Goal: Find specific page/section: Find specific page/section

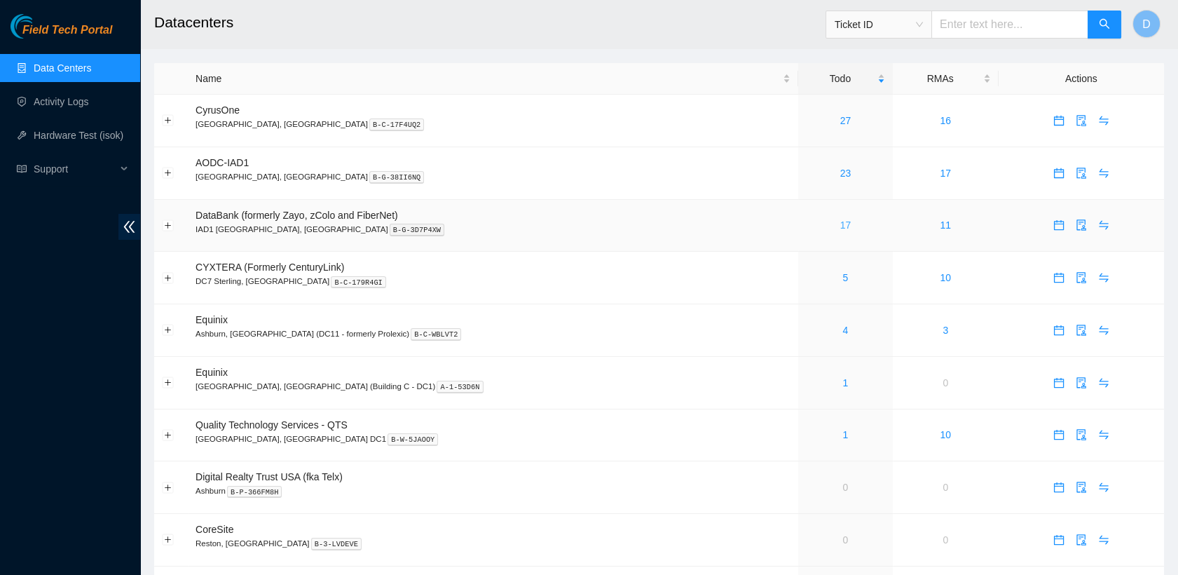
click at [840, 221] on link "17" at bounding box center [845, 224] width 11 height 11
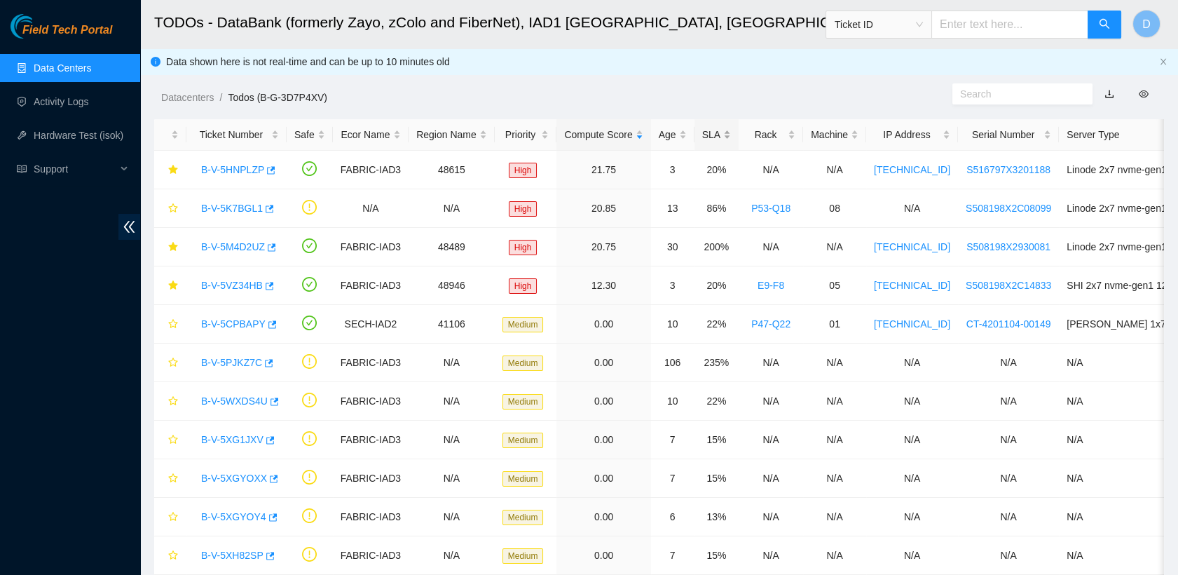
click at [715, 137] on div "SLA" at bounding box center [716, 134] width 29 height 15
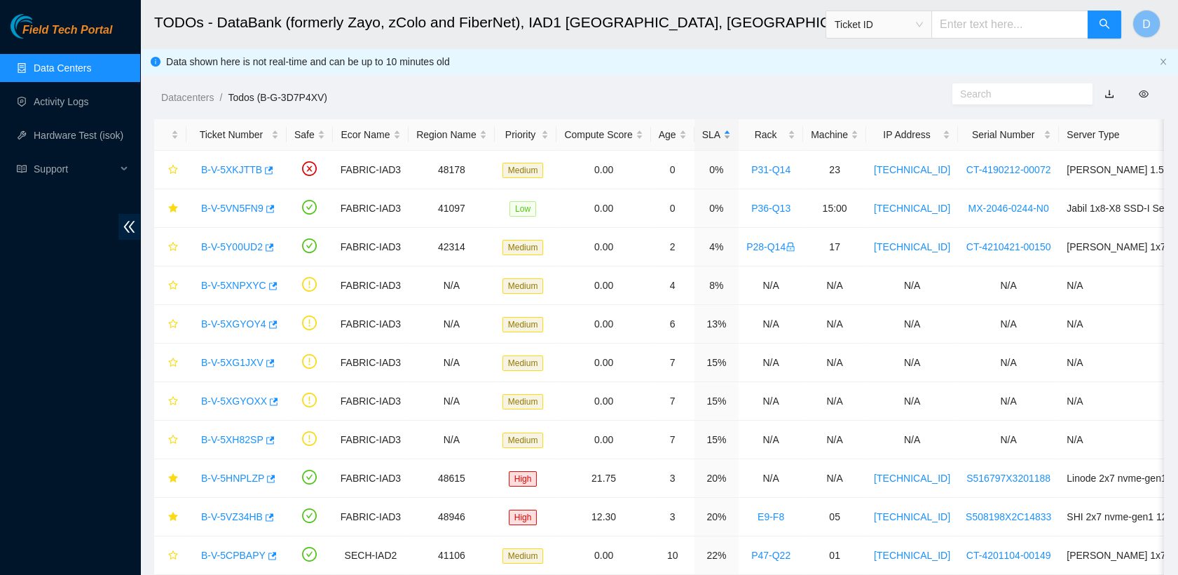
click at [715, 137] on div "SLA" at bounding box center [716, 134] width 29 height 15
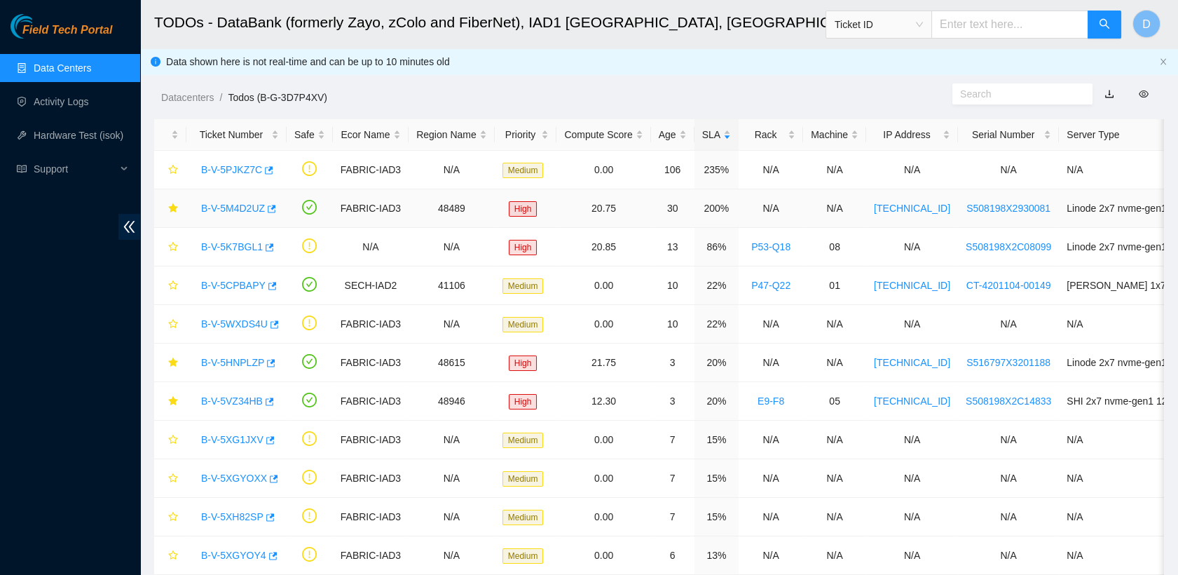
click at [240, 207] on link "B-V-5M4D2UZ" at bounding box center [233, 207] width 64 height 11
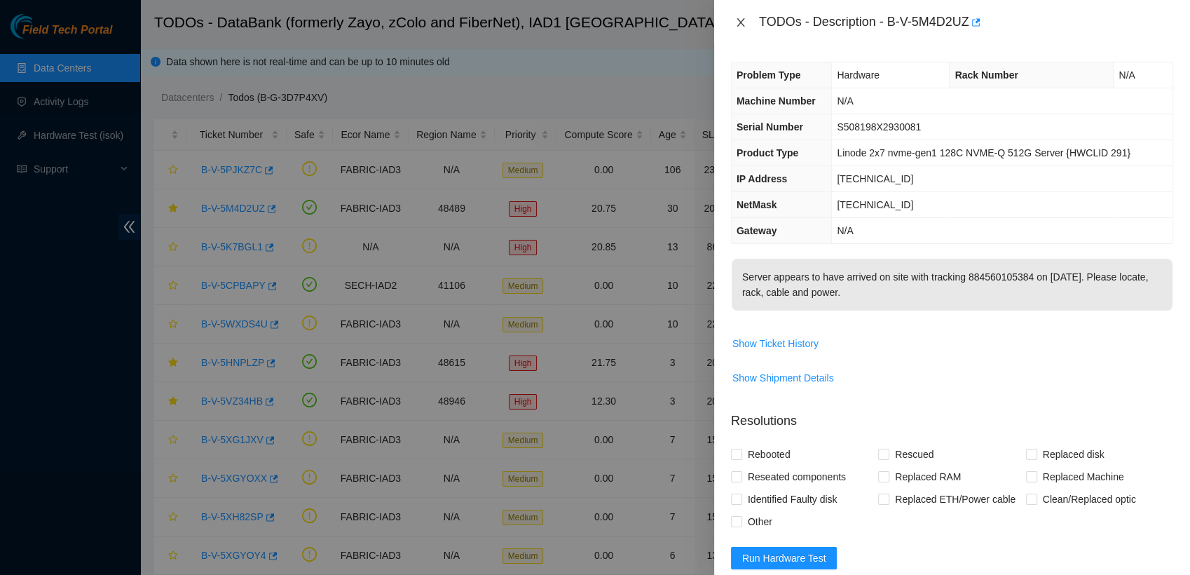
click at [737, 17] on icon "close" at bounding box center [740, 22] width 11 height 11
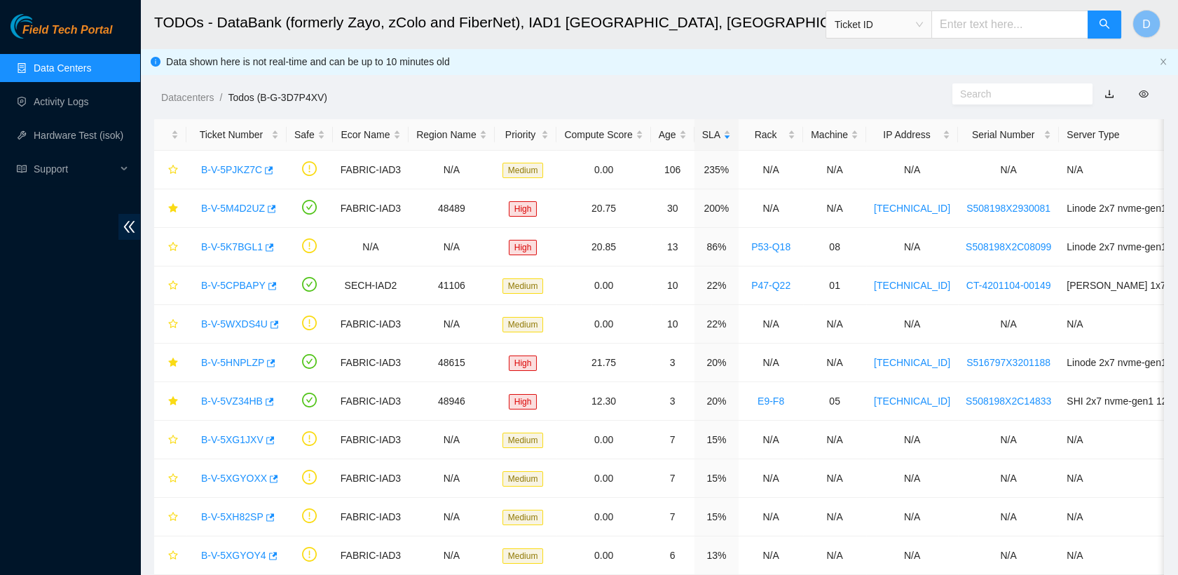
click at [366, 90] on ol "Datacenters / Todos (B-G-3D7P4XV) /" at bounding box center [539, 97] width 757 height 15
click at [91, 67] on link "Data Centers" at bounding box center [62, 67] width 57 height 11
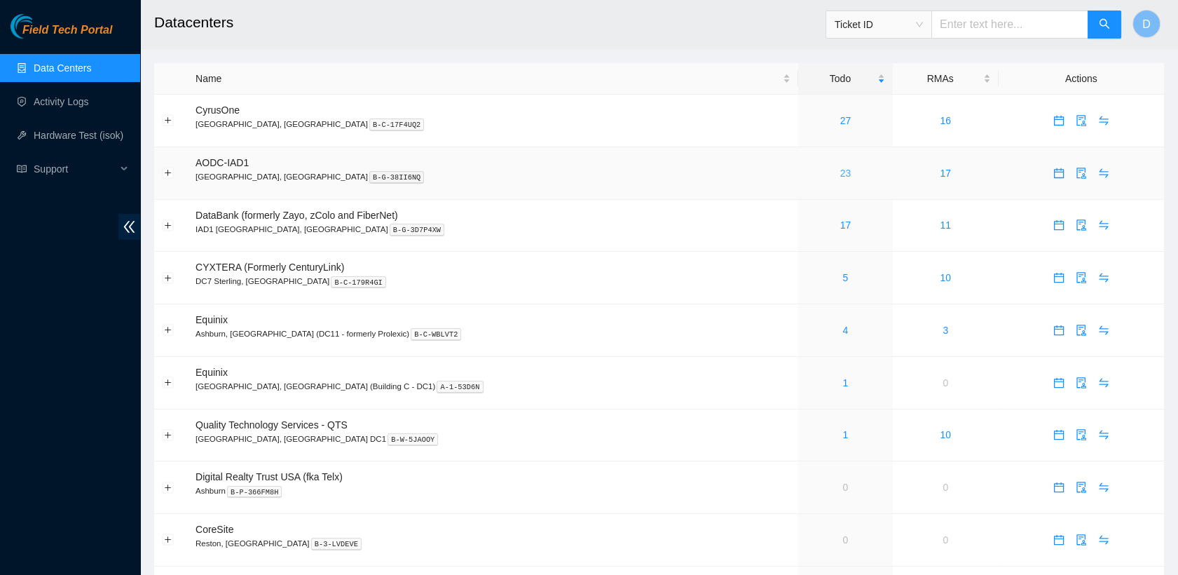
click at [840, 173] on link "23" at bounding box center [845, 172] width 11 height 11
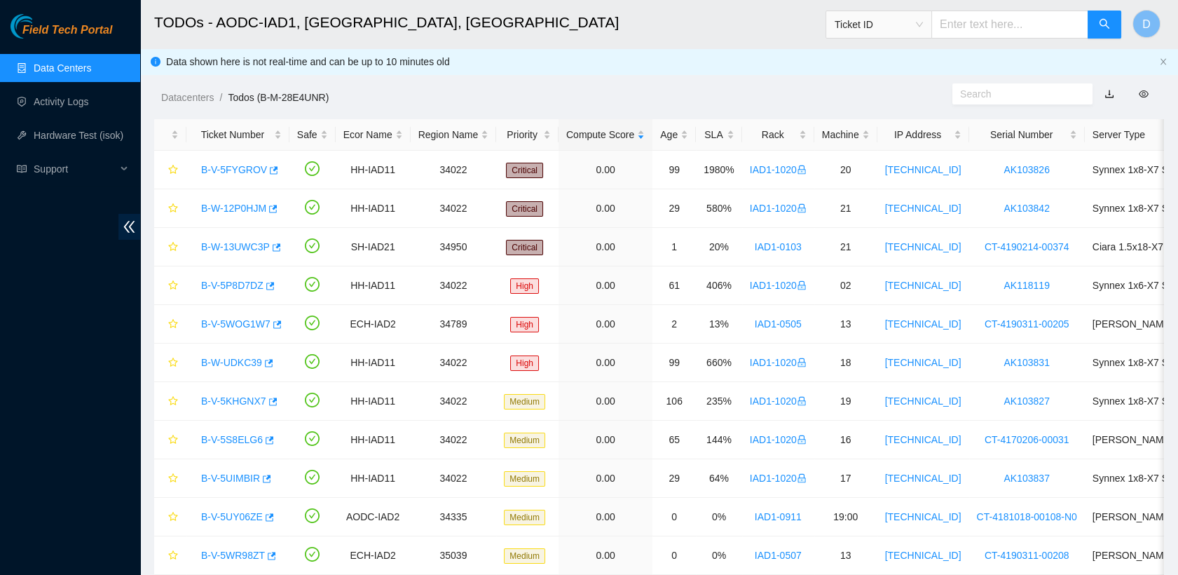
click at [91, 62] on link "Data Centers" at bounding box center [62, 67] width 57 height 11
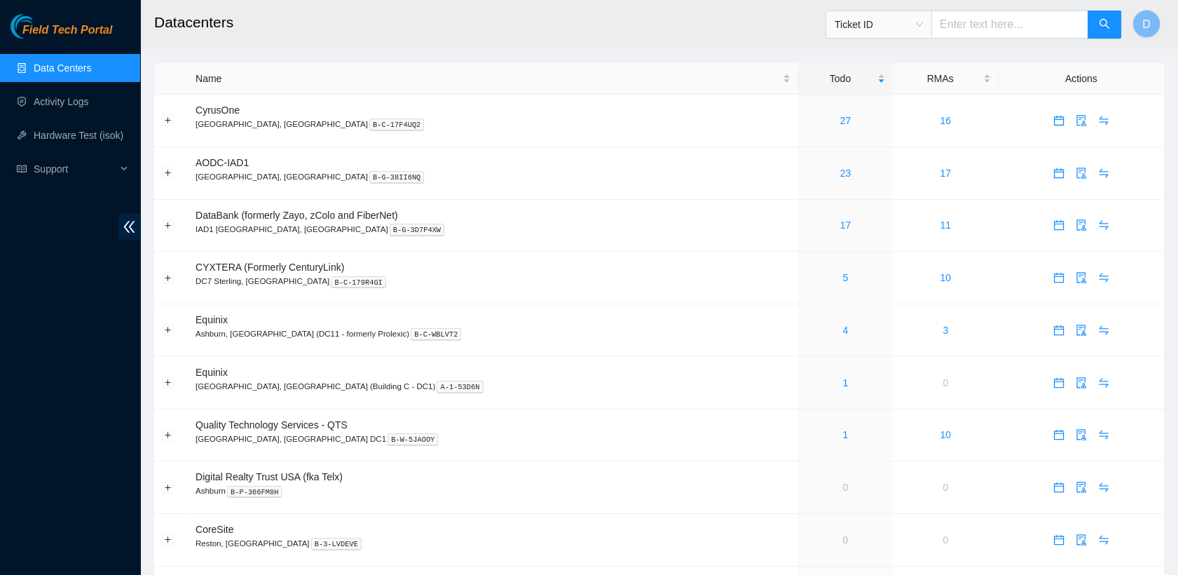
click at [701, 34] on h2 "Datacenters" at bounding box center [556, 22] width 805 height 45
